Goal: Consume media (video, audio): Consume media (video, audio)

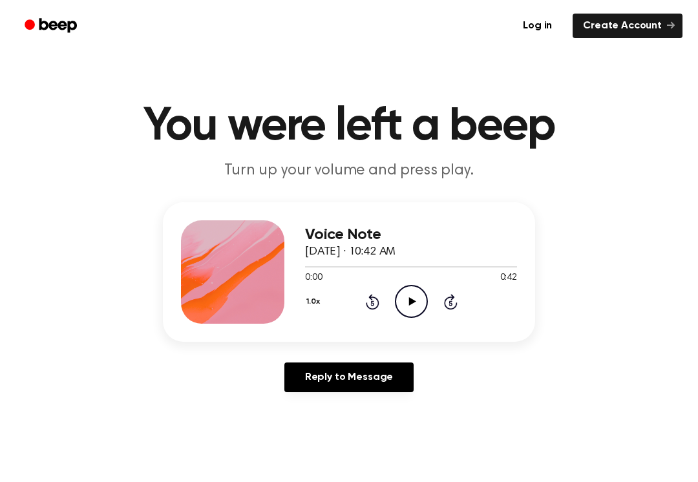
click at [403, 305] on icon "Play Audio" at bounding box center [411, 301] width 33 height 33
click at [416, 306] on icon "Pause Audio" at bounding box center [411, 301] width 33 height 33
click at [362, 317] on div "1.0x Rewind 5 seconds Play Audio Skip 5 seconds" at bounding box center [411, 301] width 212 height 33
click at [363, 296] on div "1.0x Rewind 5 seconds Play Audio Skip 5 seconds" at bounding box center [411, 301] width 212 height 33
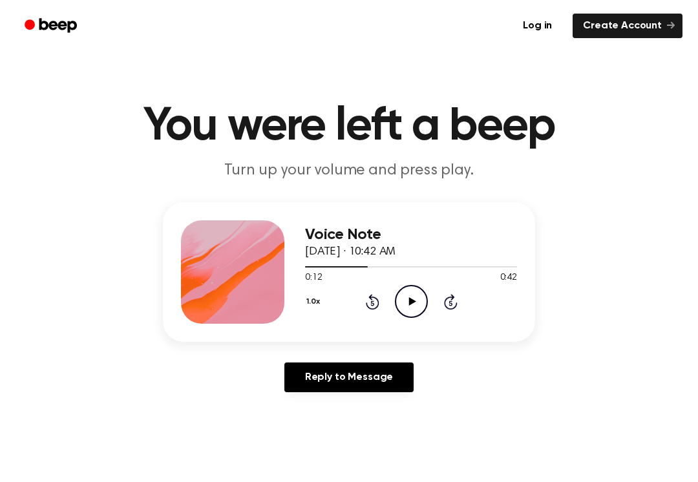
click at [375, 295] on icon "Rewind 5 seconds" at bounding box center [372, 301] width 14 height 17
click at [389, 312] on div "1.0x Rewind 5 seconds Play Audio Skip 5 seconds" at bounding box center [411, 301] width 212 height 33
click at [375, 306] on icon "Rewind 5 seconds" at bounding box center [372, 301] width 14 height 17
click at [372, 304] on icon "Rewind 5 seconds" at bounding box center [372, 301] width 14 height 17
click at [378, 300] on icon at bounding box center [373, 302] width 14 height 16
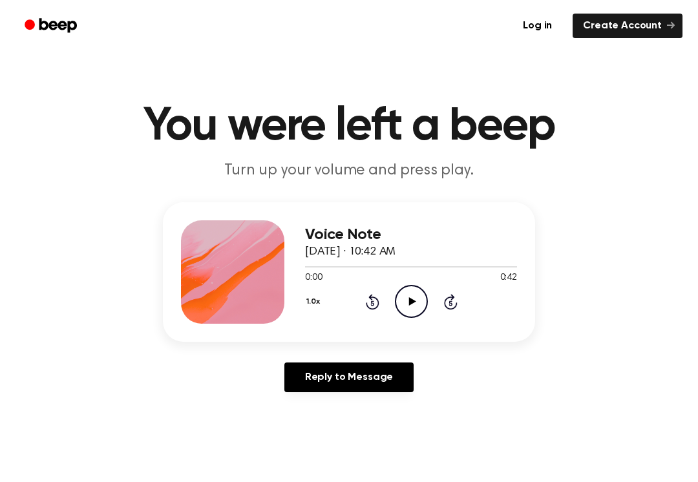
click at [414, 300] on icon "Play Audio" at bounding box center [411, 301] width 33 height 33
click at [398, 325] on div "Voice Note [DATE] · 10:42 AM 0:11 0:42 Your browser does not support the [objec…" at bounding box center [349, 272] width 372 height 140
click at [418, 301] on icon "Pause Audio" at bounding box center [411, 301] width 33 height 33
click at [421, 290] on circle at bounding box center [412, 302] width 32 height 32
click at [407, 282] on div "0:15 0:42" at bounding box center [411, 278] width 212 height 14
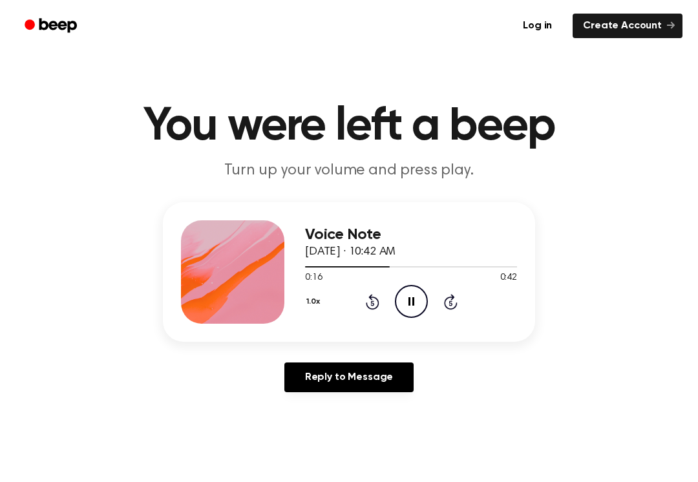
click at [412, 300] on icon at bounding box center [411, 301] width 6 height 8
click at [392, 268] on div at bounding box center [411, 266] width 212 height 10
click at [370, 302] on icon "Rewind 5 seconds" at bounding box center [372, 301] width 14 height 17
click at [374, 301] on icon at bounding box center [371, 303] width 3 height 5
click at [385, 297] on div "1.0x Rewind 5 seconds Play Audio Skip 5 seconds" at bounding box center [411, 301] width 212 height 33
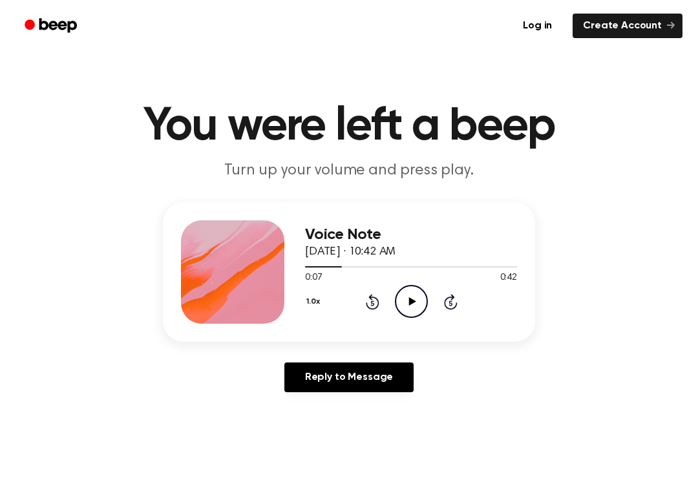
click at [373, 296] on icon "Rewind 5 seconds" at bounding box center [372, 301] width 14 height 17
click at [377, 306] on icon at bounding box center [373, 302] width 14 height 16
click at [423, 301] on icon "Play Audio" at bounding box center [411, 301] width 33 height 33
click at [421, 301] on icon "Play Audio" at bounding box center [411, 301] width 33 height 33
click at [406, 314] on icon "Pause Audio" at bounding box center [411, 301] width 33 height 33
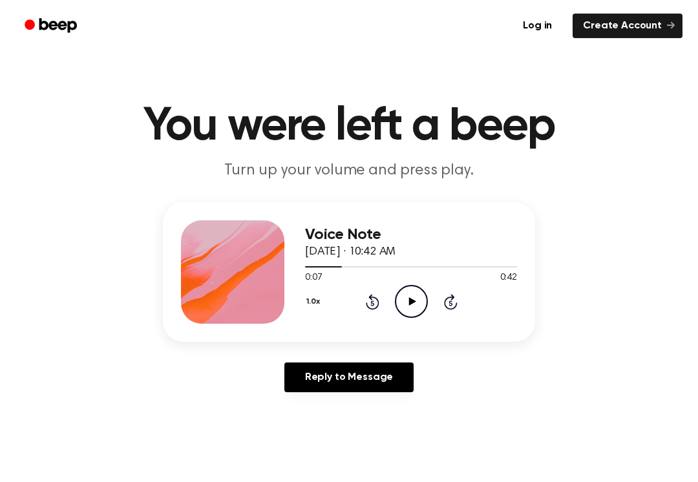
click at [419, 300] on icon "Play Audio" at bounding box center [411, 301] width 33 height 33
click at [414, 284] on div "0:09 0:42" at bounding box center [411, 278] width 212 height 14
click at [399, 293] on icon "Pause Audio" at bounding box center [411, 301] width 33 height 33
click at [405, 304] on icon "Play Audio" at bounding box center [411, 301] width 33 height 33
click at [416, 295] on icon "Pause Audio" at bounding box center [411, 301] width 33 height 33
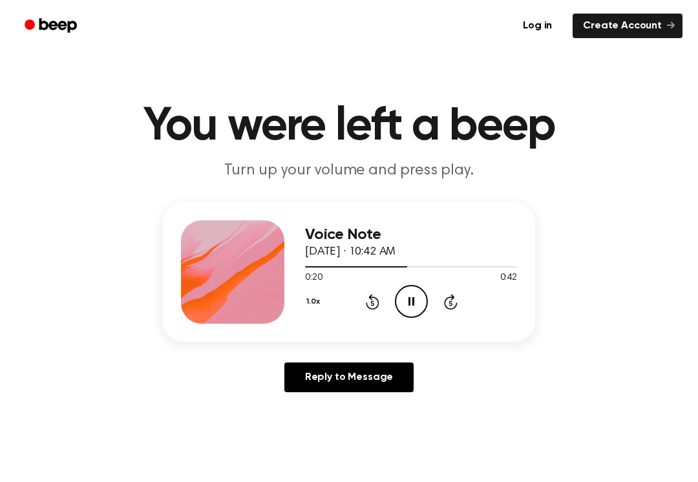
click at [406, 285] on icon "Pause Audio" at bounding box center [411, 301] width 33 height 33
click at [410, 310] on icon "Pause Audio" at bounding box center [411, 301] width 33 height 33
click at [423, 279] on div "0:06 0:38" at bounding box center [411, 278] width 212 height 14
click at [414, 286] on circle at bounding box center [412, 302] width 32 height 32
click at [418, 297] on icon "Pause Audio" at bounding box center [411, 301] width 33 height 33
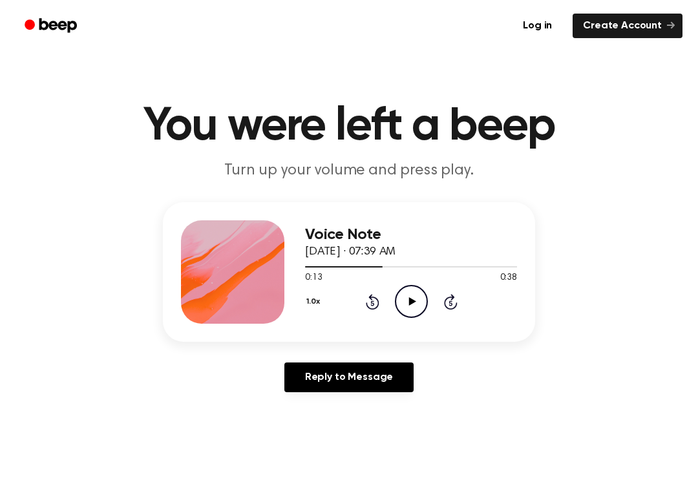
click at [408, 308] on icon "Play Audio" at bounding box center [411, 301] width 33 height 33
click at [423, 293] on icon "Pause Audio" at bounding box center [411, 301] width 33 height 33
click at [417, 300] on icon "Play Audio" at bounding box center [411, 301] width 33 height 33
click at [365, 307] on icon "Rewind 5 seconds" at bounding box center [372, 301] width 14 height 17
click at [393, 295] on div "1.0x Rewind 5 seconds Pause Audio Skip 5 seconds" at bounding box center [411, 301] width 212 height 33
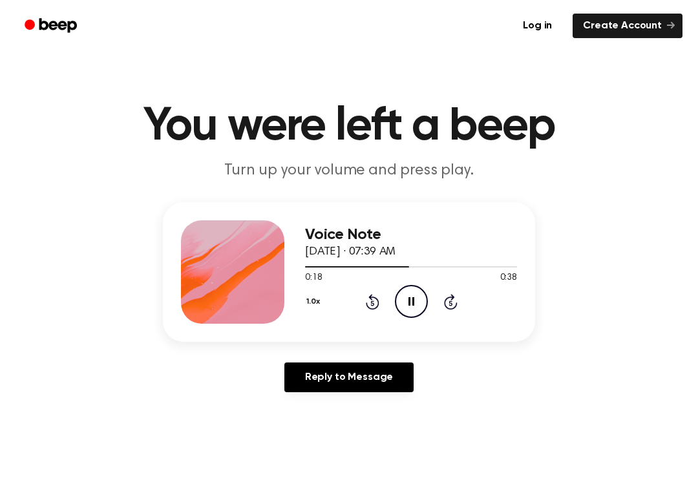
click at [416, 302] on icon "Pause Audio" at bounding box center [411, 301] width 33 height 33
click at [400, 288] on icon "Play Audio" at bounding box center [411, 301] width 33 height 33
click at [400, 287] on icon "Pause Audio" at bounding box center [411, 301] width 33 height 33
click at [417, 319] on div "Voice Note [DATE] · 07:39 AM 0:19 0:38 Your browser does not support the [objec…" at bounding box center [411, 271] width 212 height 103
click at [416, 302] on icon "Play Audio" at bounding box center [411, 301] width 33 height 33
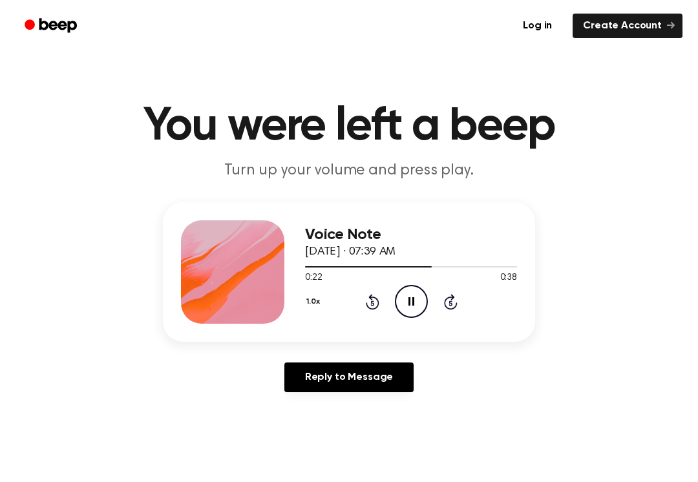
click at [420, 293] on icon "Pause Audio" at bounding box center [411, 301] width 33 height 33
click at [418, 301] on icon "Play Audio" at bounding box center [411, 301] width 33 height 33
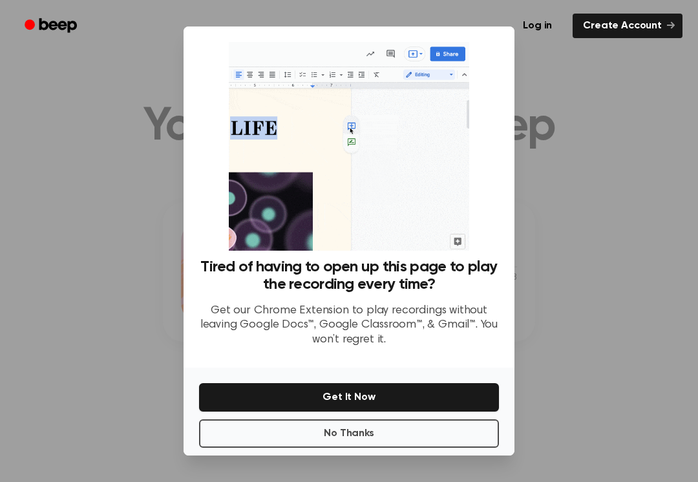
click at [269, 400] on button "Get It Now" at bounding box center [349, 397] width 300 height 28
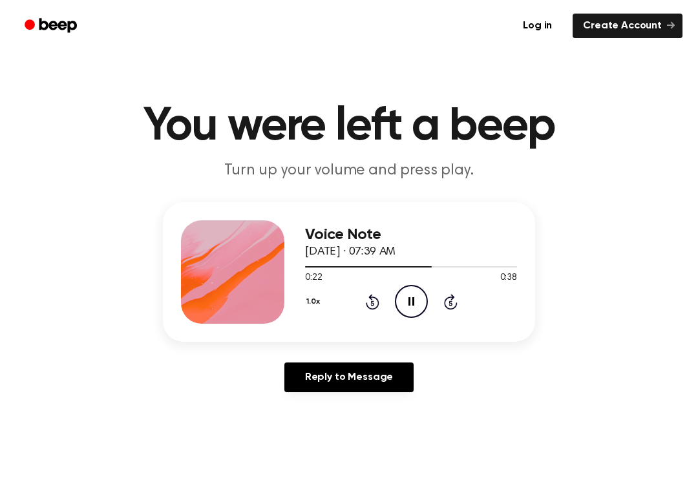
click at [367, 310] on div "1.0x Rewind 5 seconds Pause Audio Skip 5 seconds" at bounding box center [411, 301] width 212 height 33
click at [359, 292] on div "1.0x Rewind 5 seconds Pause Audio Skip 5 seconds" at bounding box center [411, 301] width 212 height 33
click at [376, 301] on icon "Rewind 5 seconds" at bounding box center [372, 301] width 14 height 17
click at [410, 302] on icon at bounding box center [411, 301] width 7 height 8
click at [447, 300] on icon "Skip 5 seconds" at bounding box center [450, 301] width 14 height 17
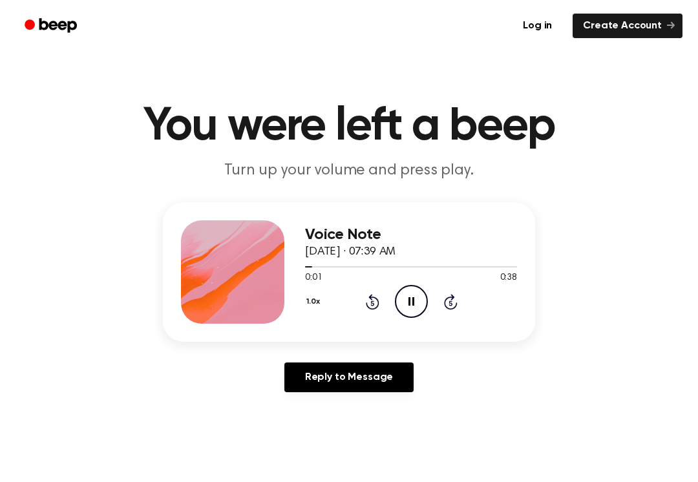
click at [447, 299] on icon at bounding box center [451, 302] width 14 height 16
click at [467, 306] on div "1.0x Rewind 5 seconds Pause Audio Skip 5 seconds" at bounding box center [411, 301] width 212 height 33
click at [460, 304] on div "1.0x Rewind 5 seconds Pause Audio Skip 5 seconds" at bounding box center [411, 301] width 212 height 33
click at [452, 310] on div "1.0x Rewind 5 seconds Pause Audio Skip 5 seconds" at bounding box center [411, 301] width 212 height 33
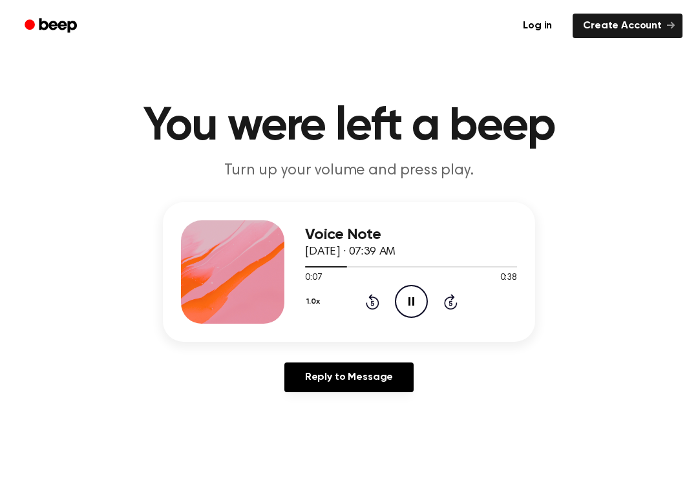
click at [459, 304] on div "1.0x Rewind 5 seconds Pause Audio Skip 5 seconds" at bounding box center [411, 301] width 212 height 33
click at [450, 299] on icon "Skip 5 seconds" at bounding box center [450, 301] width 14 height 17
click at [449, 302] on icon "Skip 5 seconds" at bounding box center [450, 301] width 14 height 17
click at [450, 302] on icon at bounding box center [450, 303] width 3 height 5
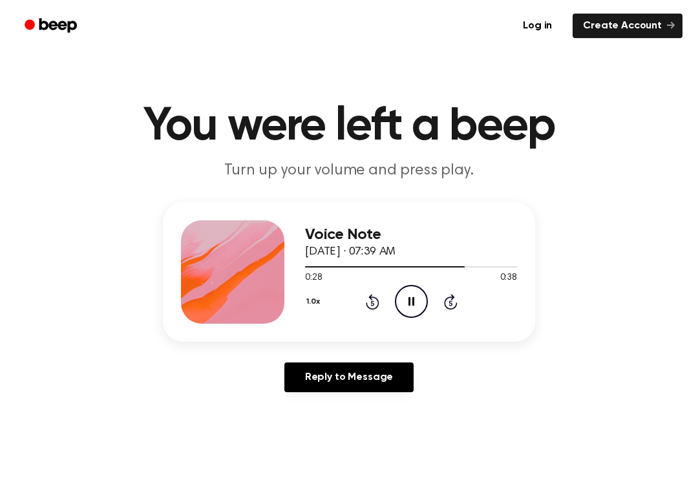
click at [460, 307] on div "1.0x Rewind 5 seconds Pause Audio Skip 5 seconds" at bounding box center [411, 301] width 212 height 33
